Goal: Contribute content

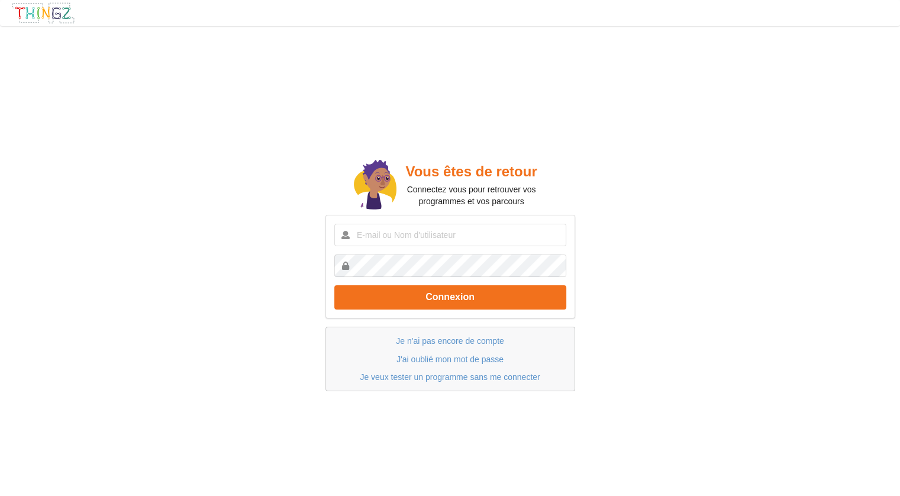
click at [422, 229] on input "text" at bounding box center [450, 235] width 232 height 22
type input "Clemzem"
click at [334, 285] on button "Connexion" at bounding box center [450, 297] width 232 height 24
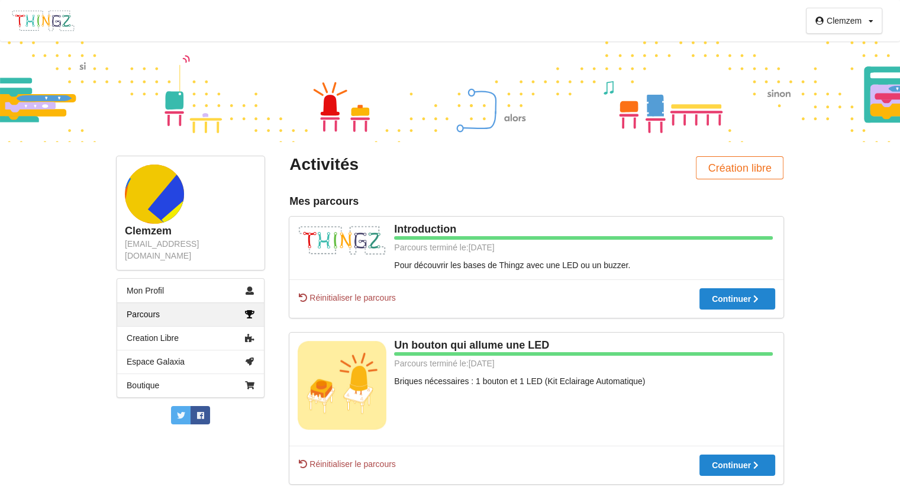
click at [807, 218] on div "Clemzem Profil Déconnexion Clemzem [EMAIL_ADDRESS][DOMAIN_NAME] Mon Profil Parc…" at bounding box center [450, 248] width 900 height 496
click at [429, 102] on div at bounding box center [450, 91] width 900 height 101
click at [480, 371] on div "Un bouton qui allume une LED Parcours terminé le: [DATE] Briques nécessaires : …" at bounding box center [536, 389] width 494 height 113
click at [96, 451] on div "Clemzem Profil Déconnexion Clemzem [EMAIL_ADDRESS][DOMAIN_NAME] Mon Profil Parc…" at bounding box center [450, 248] width 900 height 496
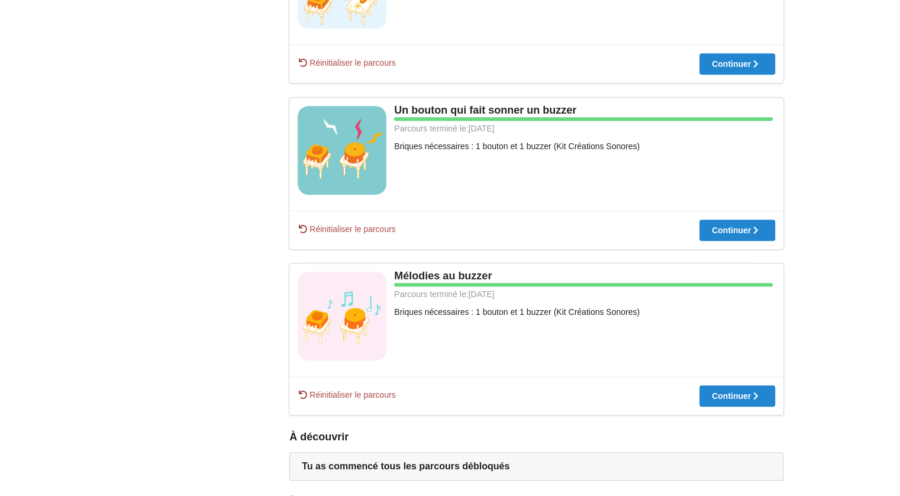
scroll to position [639, 0]
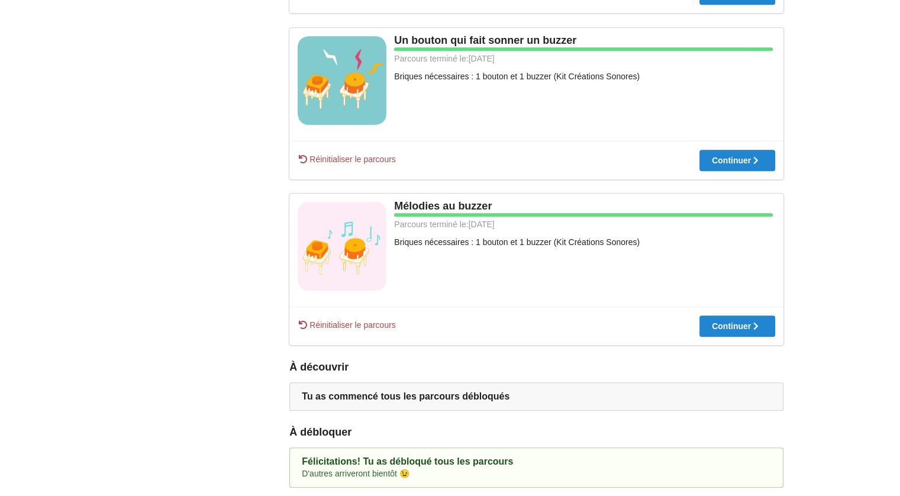
click at [226, 227] on div "Clemzem [EMAIL_ADDRESS][DOMAIN_NAME] Mon Profil Parcours Creation Libre Espace …" at bounding box center [190, 3] width 173 height 969
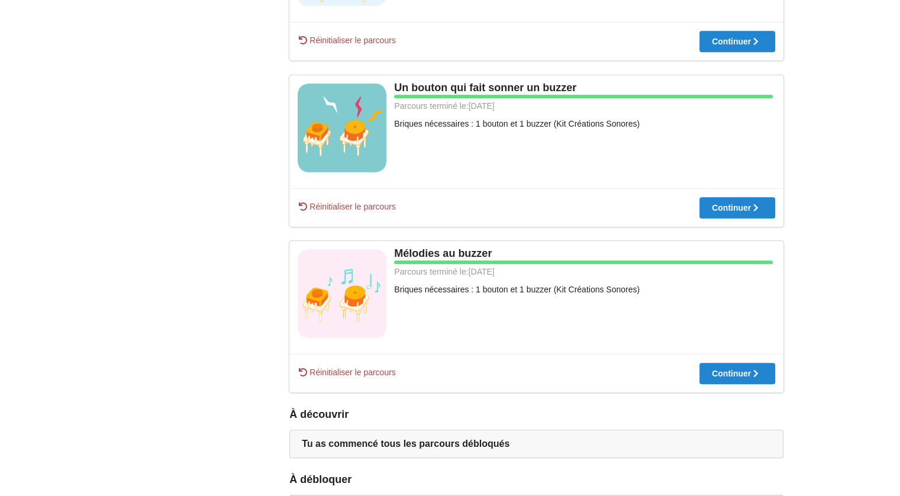
scroll to position [580, 0]
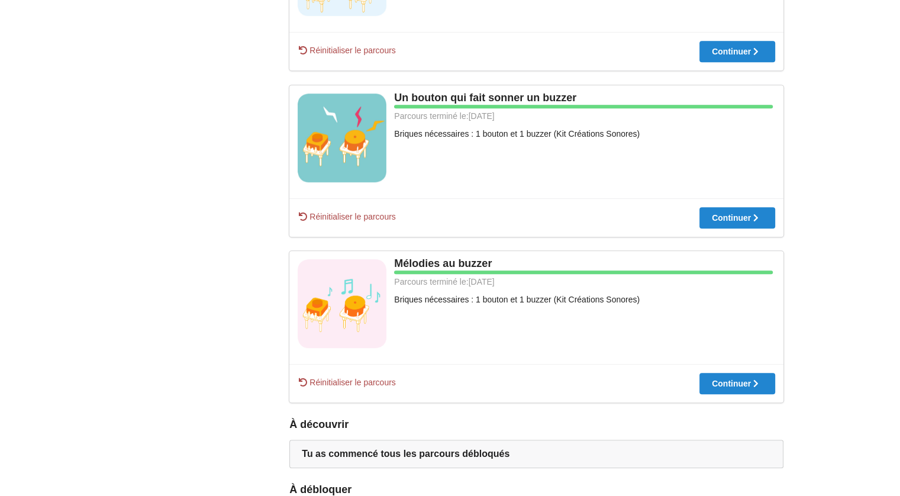
click at [133, 262] on div "Clemzem [EMAIL_ADDRESS][DOMAIN_NAME] Mon Profil Parcours Creation Libre Espace …" at bounding box center [190, 61] width 173 height 969
click at [168, 313] on div "Clemzem [EMAIL_ADDRESS][DOMAIN_NAME] Mon Profil Parcours Creation Libre Espace …" at bounding box center [190, 61] width 173 height 969
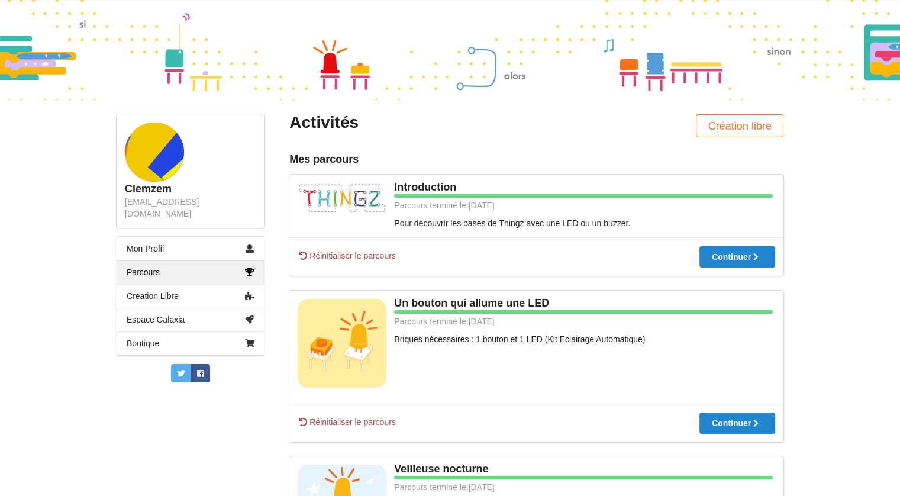
scroll to position [0, 0]
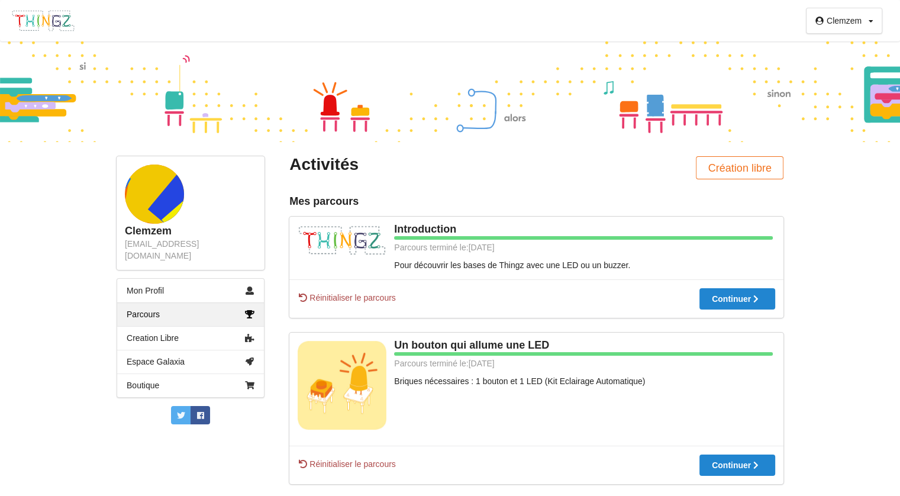
click at [58, 14] on img at bounding box center [43, 20] width 64 height 22
click at [53, 17] on img at bounding box center [43, 20] width 64 height 22
click at [45, 17] on img at bounding box center [43, 20] width 64 height 22
click at [156, 279] on link "Mon Profil" at bounding box center [190, 291] width 147 height 24
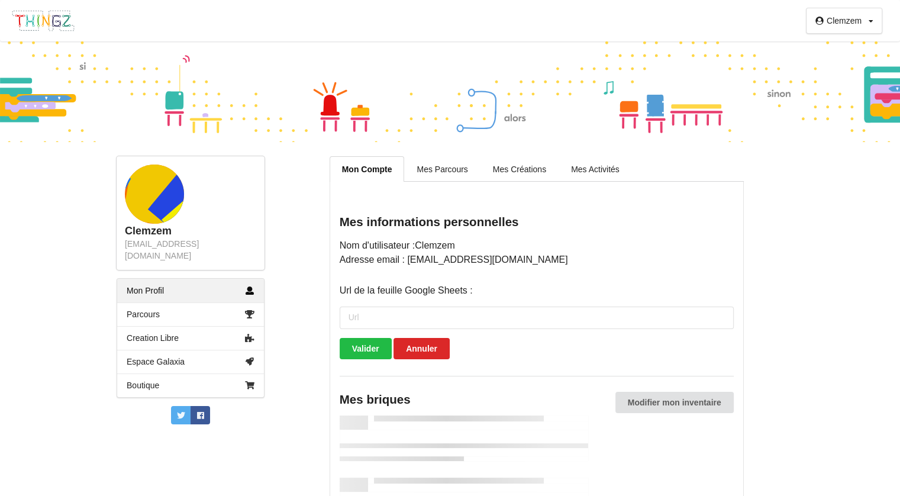
click at [47, 36] on div "Clemzem Profil Déconnexion" at bounding box center [450, 20] width 900 height 41
click at [47, 25] on img at bounding box center [43, 20] width 64 height 22
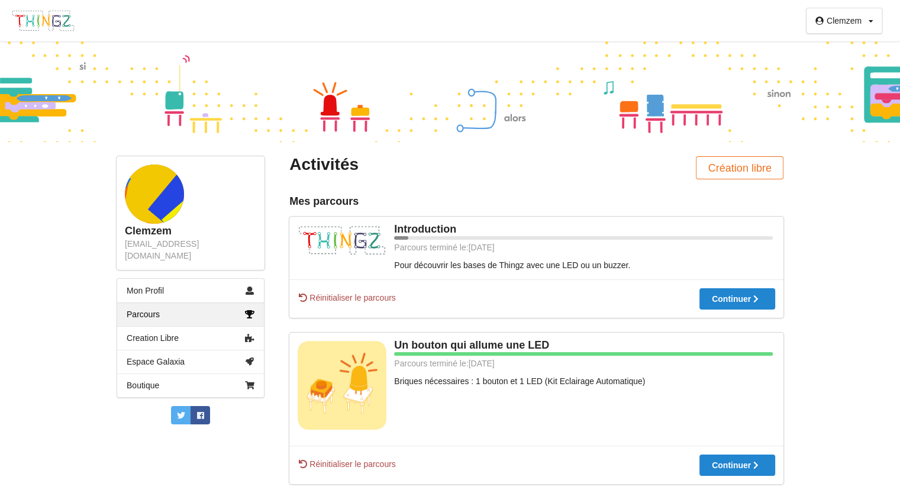
click at [460, 197] on div "Mes parcours" at bounding box center [536, 202] width 494 height 14
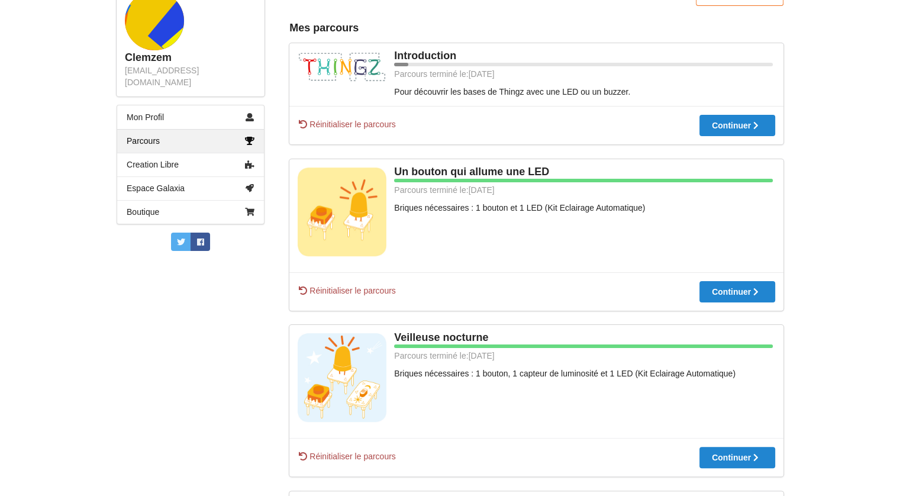
scroll to position [118, 0]
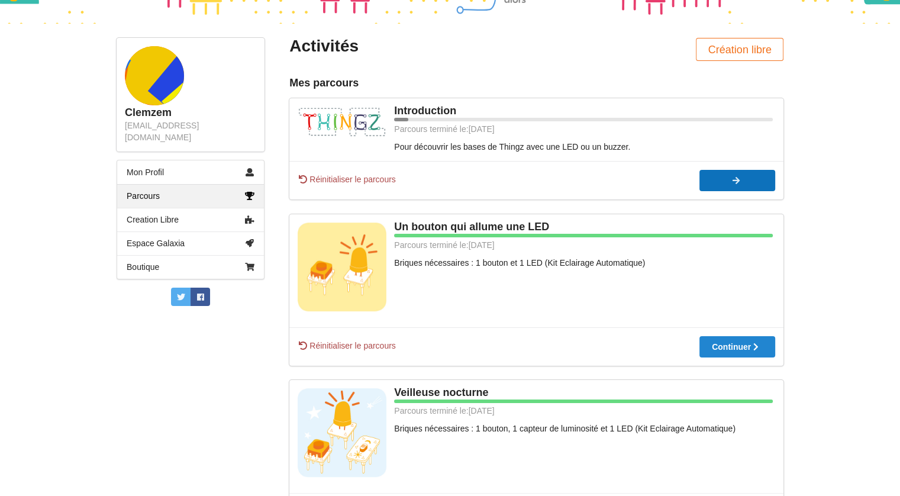
click at [713, 177] on div at bounding box center [738, 180] width 76 height 8
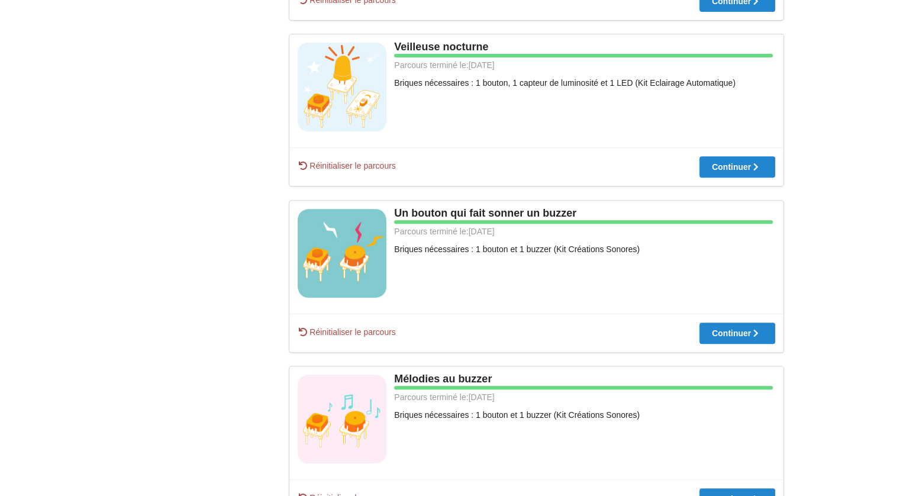
scroll to position [533, 0]
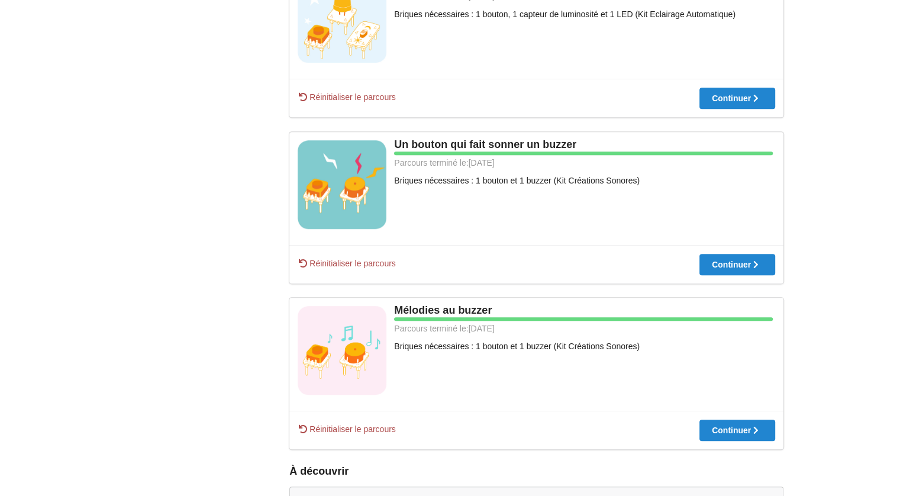
click at [240, 321] on div "Clemzem [EMAIL_ADDRESS][DOMAIN_NAME] Mon Profil Parcours Creation Libre Espace …" at bounding box center [190, 107] width 173 height 969
drag, startPoint x: 616, startPoint y: 421, endPoint x: 629, endPoint y: 427, distance: 15.1
click at [629, 427] on div "Réinitialiser le parcours Continuer" at bounding box center [536, 430] width 494 height 38
click at [548, 413] on div "Réinitialiser le parcours Continuer" at bounding box center [536, 430] width 494 height 38
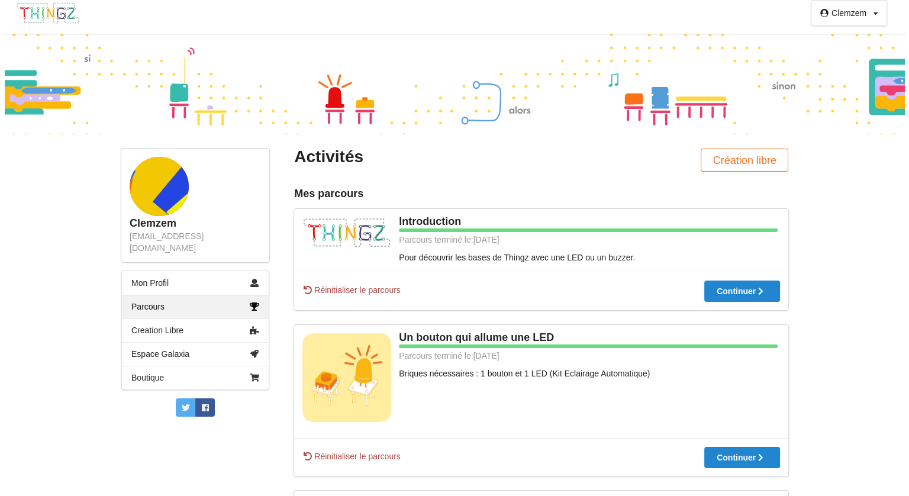
scroll to position [0, 0]
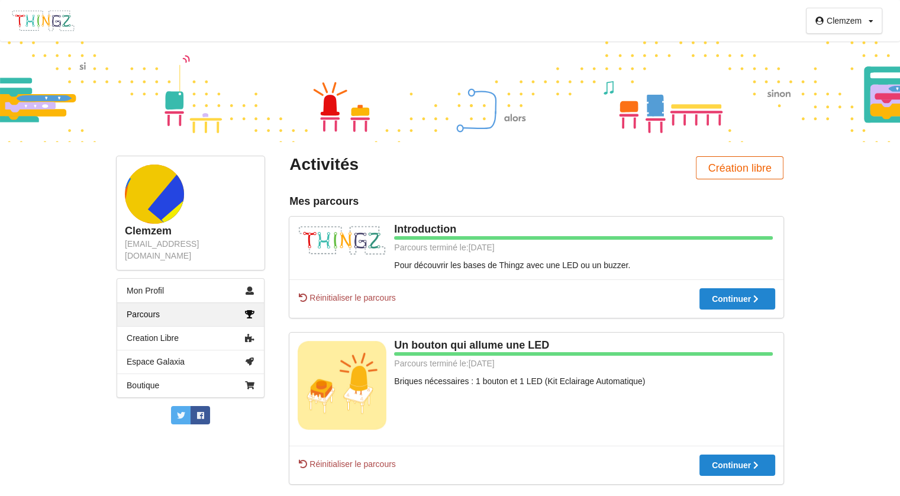
click at [732, 162] on button "Création libre" at bounding box center [740, 167] width 88 height 23
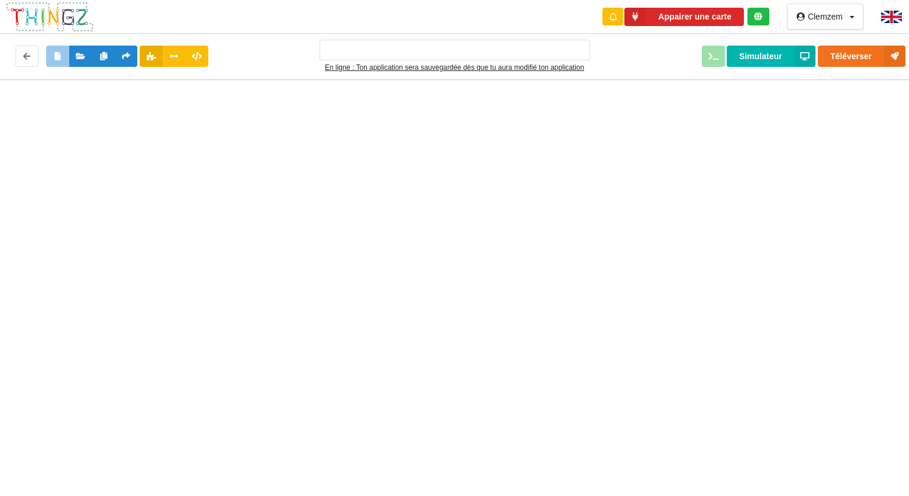
type input "Ma super application n°1"
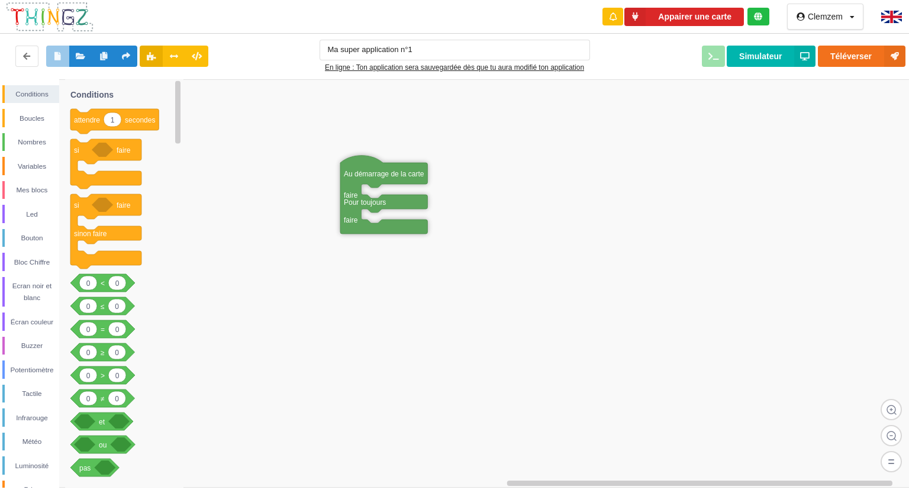
drag, startPoint x: 225, startPoint y: 112, endPoint x: 350, endPoint y: 180, distance: 142.5
click at [34, 376] on div "Potentiomètre" at bounding box center [30, 370] width 57 height 18
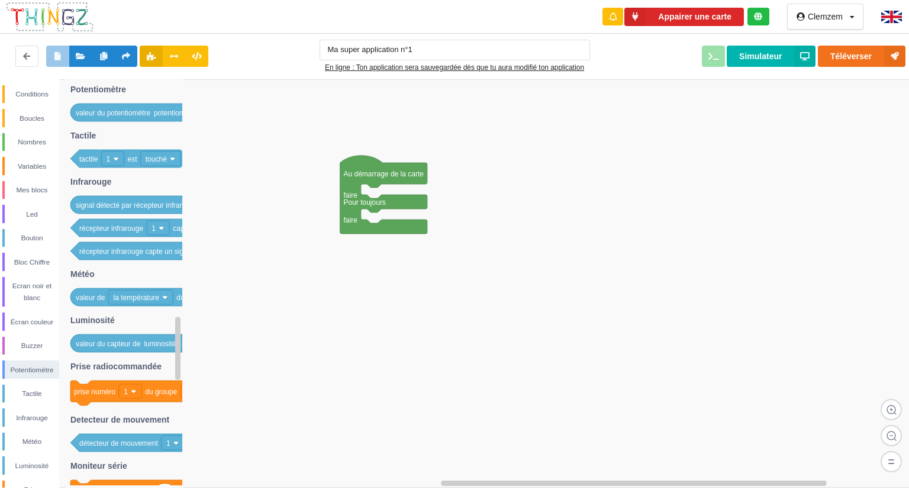
click at [38, 272] on div "Conditions Boucles Nombres Variables Mes blocs Led Bouton Bloc Chiffre Ecran no…" at bounding box center [29, 351] width 59 height 533
click at [31, 317] on div "Écran couleur" at bounding box center [32, 322] width 54 height 12
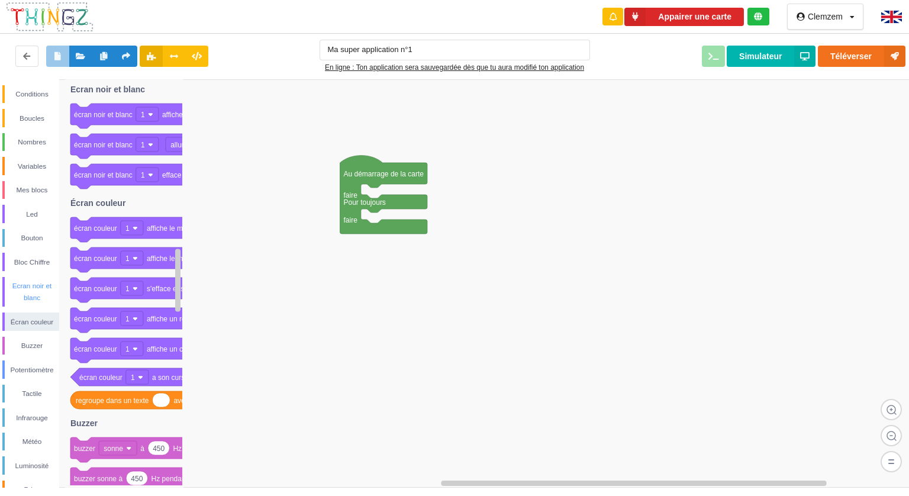
click at [25, 292] on div "Ecran noir et blanc" at bounding box center [32, 292] width 54 height 24
click at [33, 318] on div "Écran couleur" at bounding box center [32, 322] width 54 height 12
click at [27, 330] on div "Écran couleur" at bounding box center [30, 322] width 57 height 18
click at [33, 368] on div "Potentiomètre" at bounding box center [32, 370] width 54 height 12
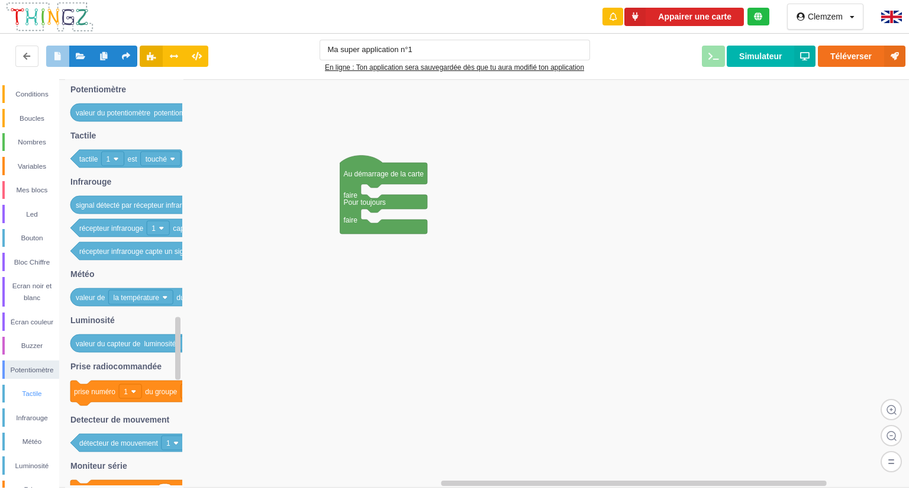
click at [27, 394] on div "Tactile" at bounding box center [32, 394] width 54 height 12
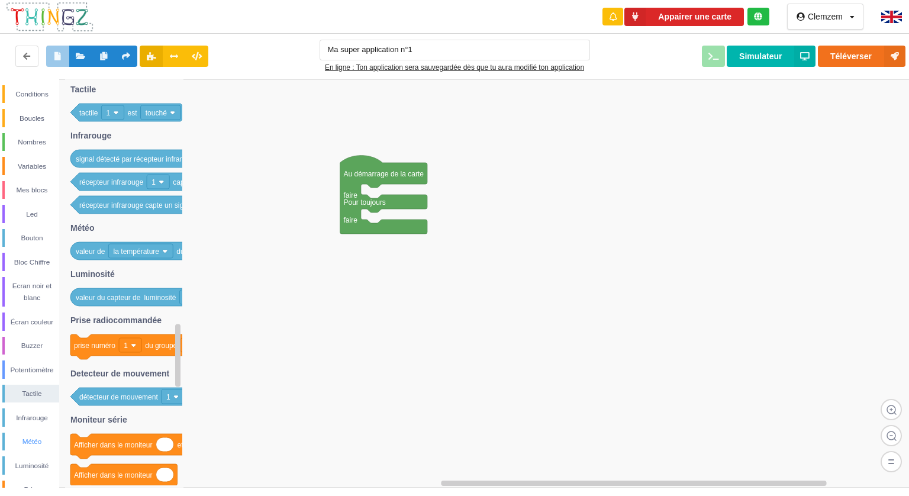
click at [22, 445] on div "Météo" at bounding box center [32, 442] width 54 height 12
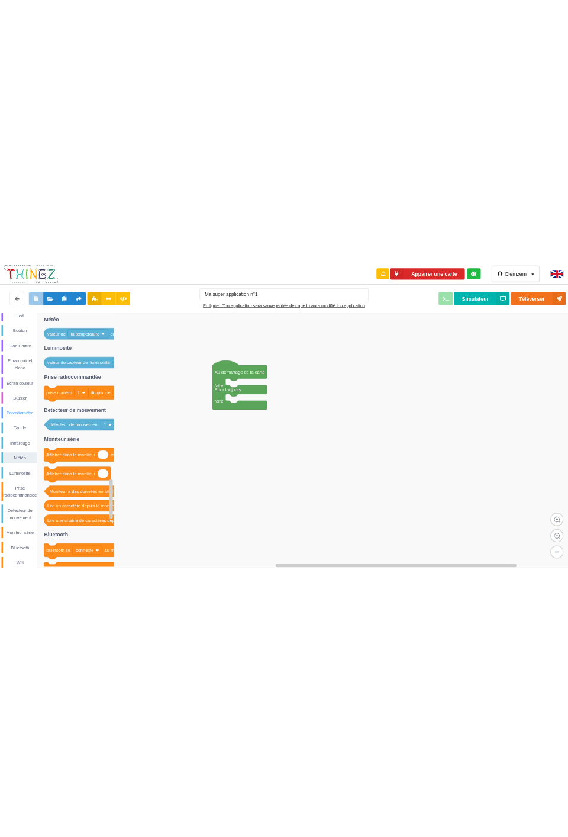
scroll to position [136, 0]
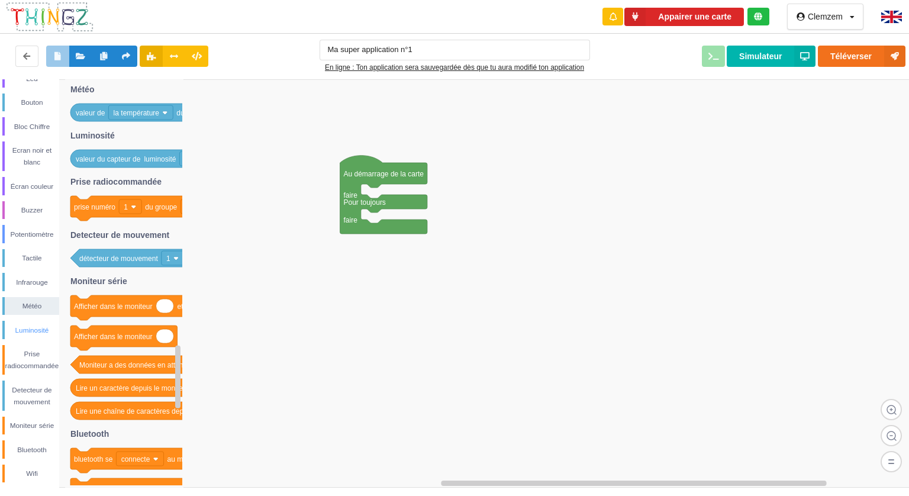
click at [28, 337] on div "Luminosité" at bounding box center [30, 330] width 57 height 18
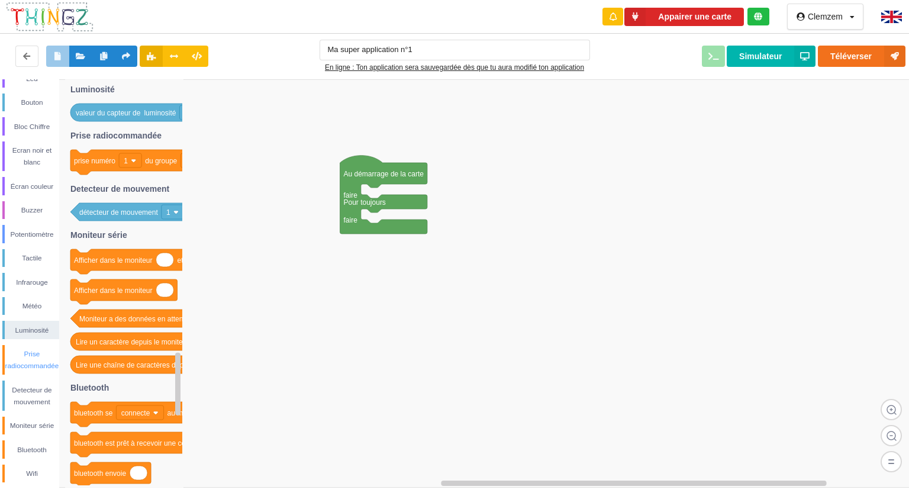
click at [30, 351] on div "Prise radiocommandée" at bounding box center [32, 360] width 54 height 24
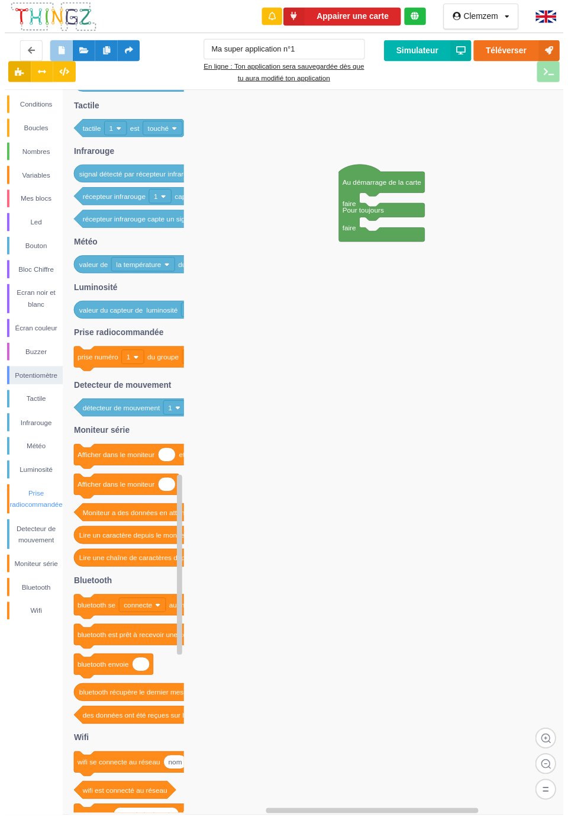
scroll to position [0, 0]
